Goal: Task Accomplishment & Management: Use online tool/utility

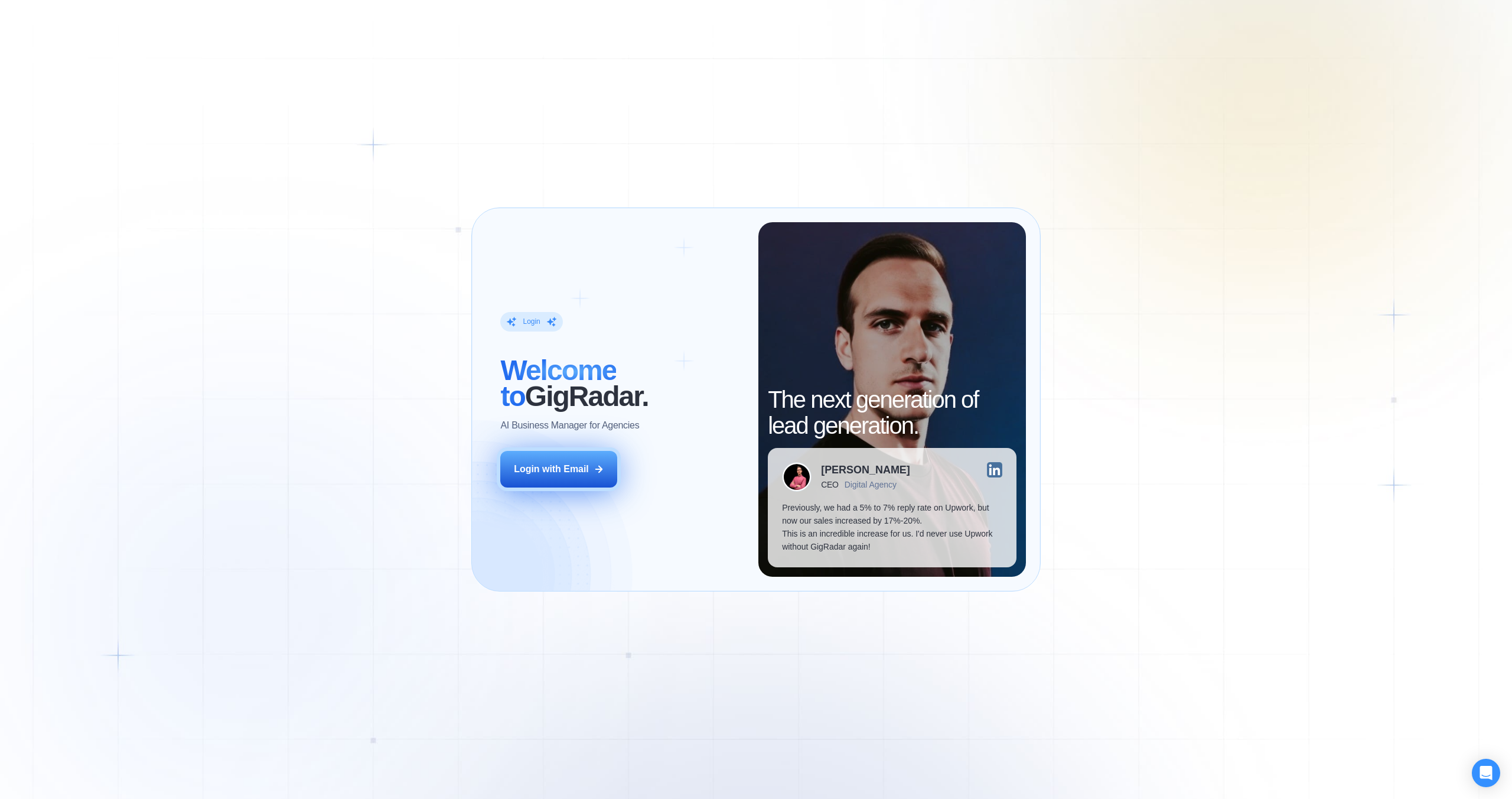
click at [562, 474] on div "Login with Email" at bounding box center [552, 469] width 75 height 13
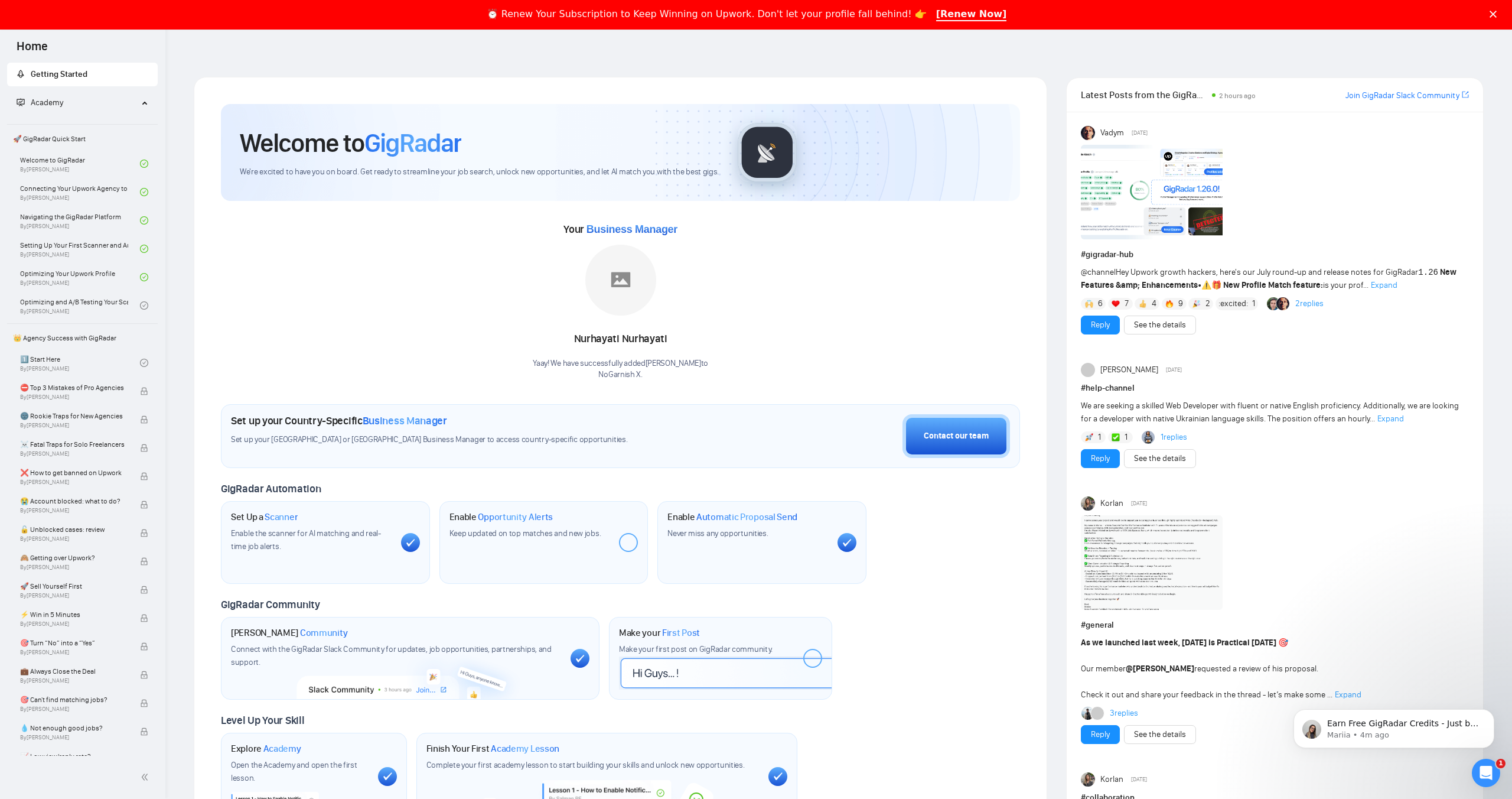
click at [1493, 11] on icon "Close" at bounding box center [1494, 15] width 7 height 7
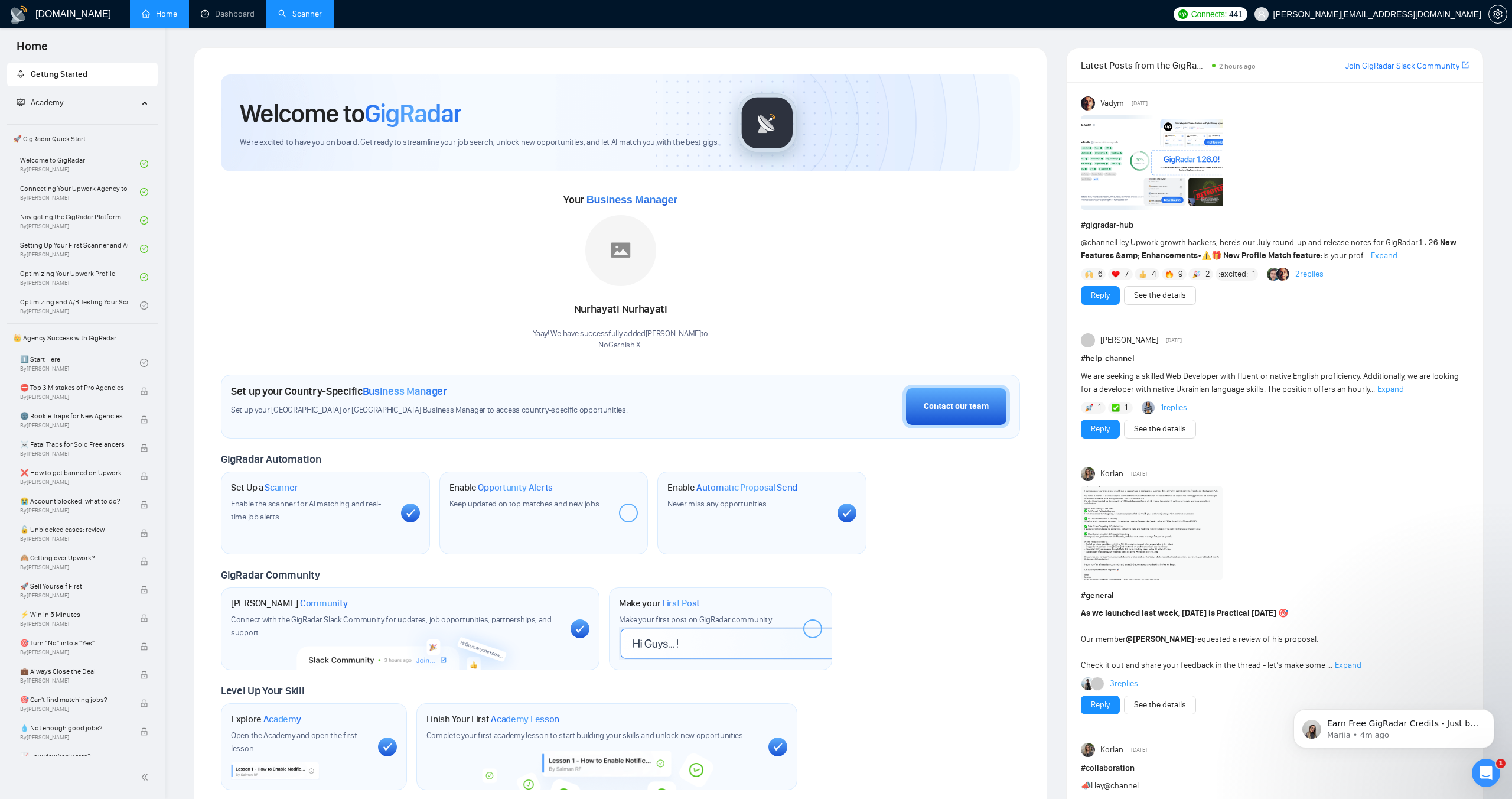
click at [309, 15] on link "Scanner" at bounding box center [300, 14] width 44 height 10
